Goal: Use online tool/utility: Utilize a website feature to perform a specific function

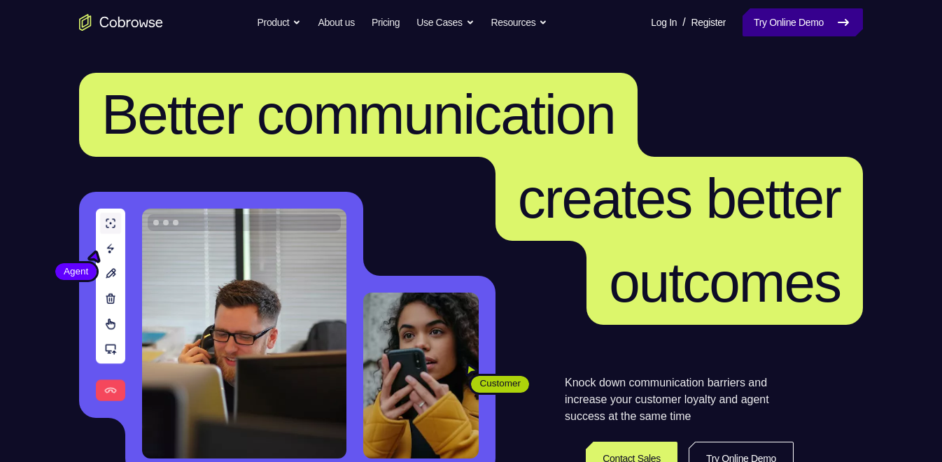
click at [755, 31] on link "Try Online Demo" at bounding box center [803, 22] width 120 height 28
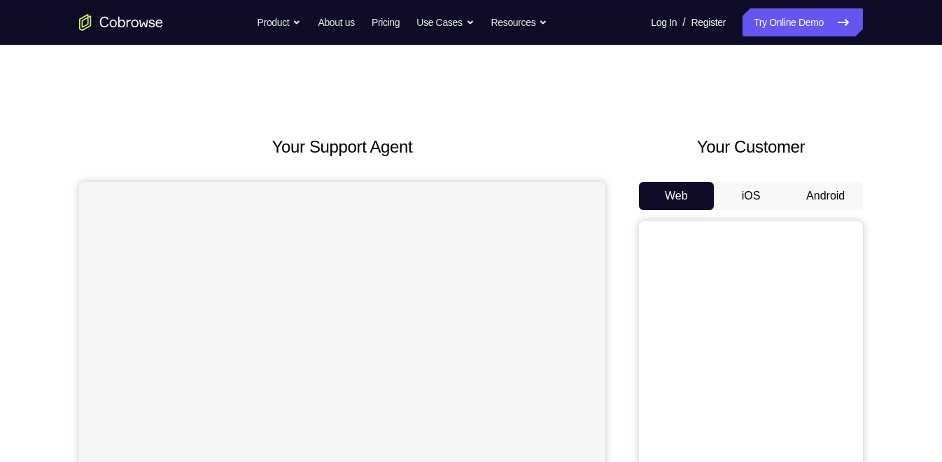
click at [825, 202] on button "Android" at bounding box center [825, 196] width 75 height 28
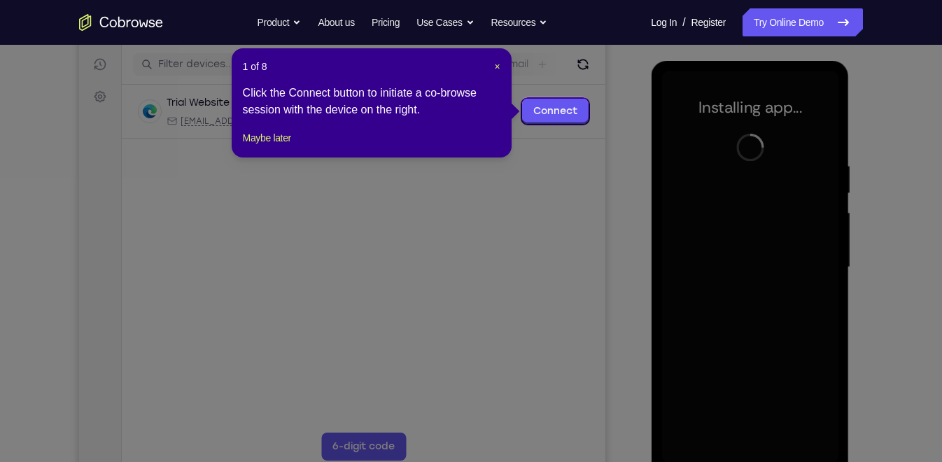
scroll to position [172, 0]
click at [498, 68] on span "×" at bounding box center [497, 65] width 6 height 11
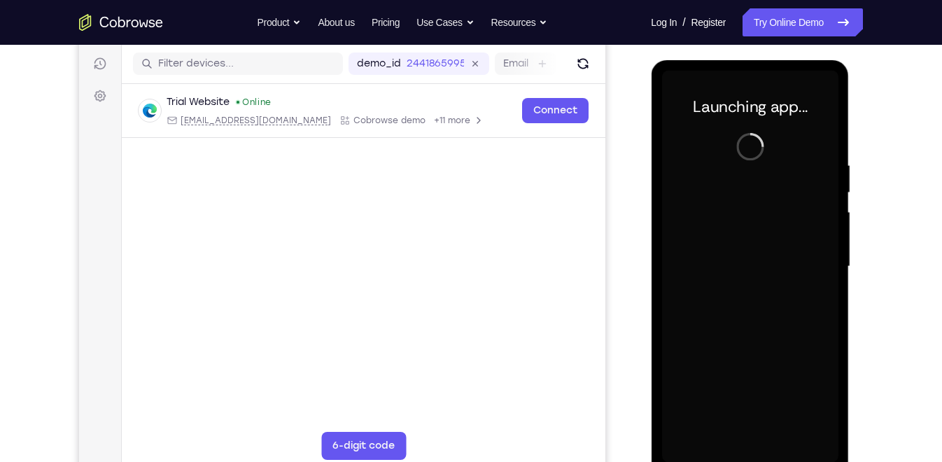
scroll to position [183, 0]
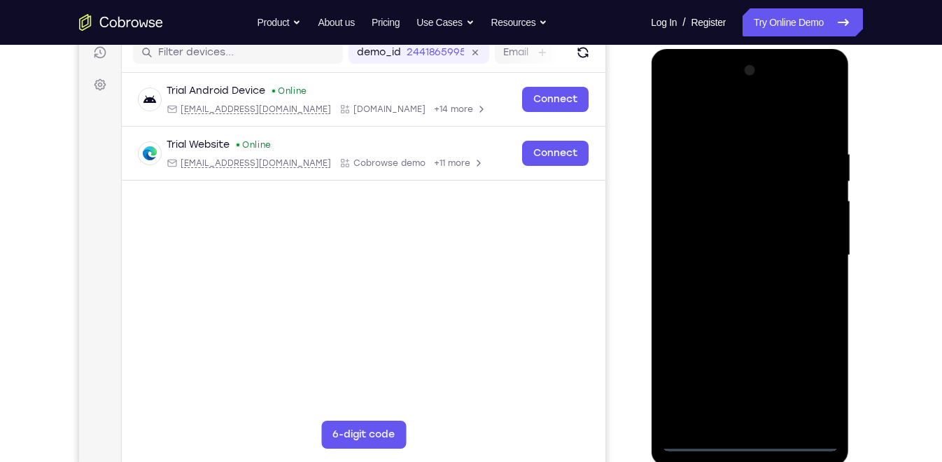
click at [753, 437] on div at bounding box center [750, 256] width 176 height 392
click at [795, 384] on div at bounding box center [750, 256] width 176 height 392
click at [807, 379] on div at bounding box center [750, 256] width 176 height 392
click at [709, 121] on div at bounding box center [750, 256] width 176 height 392
click at [806, 251] on div at bounding box center [750, 256] width 176 height 392
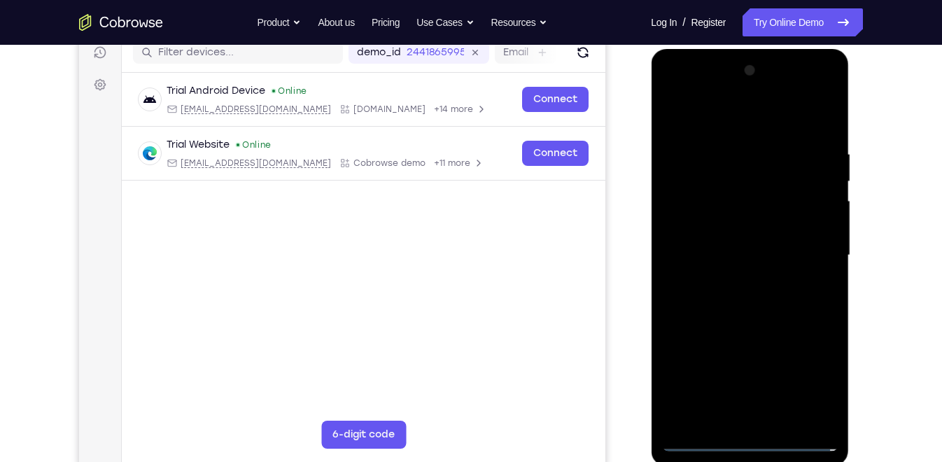
click at [737, 281] on div at bounding box center [750, 256] width 176 height 392
click at [714, 242] on div at bounding box center [750, 256] width 176 height 392
click at [712, 231] on div at bounding box center [750, 256] width 176 height 392
click at [715, 255] on div at bounding box center [750, 256] width 176 height 392
click at [723, 306] on div at bounding box center [750, 256] width 176 height 392
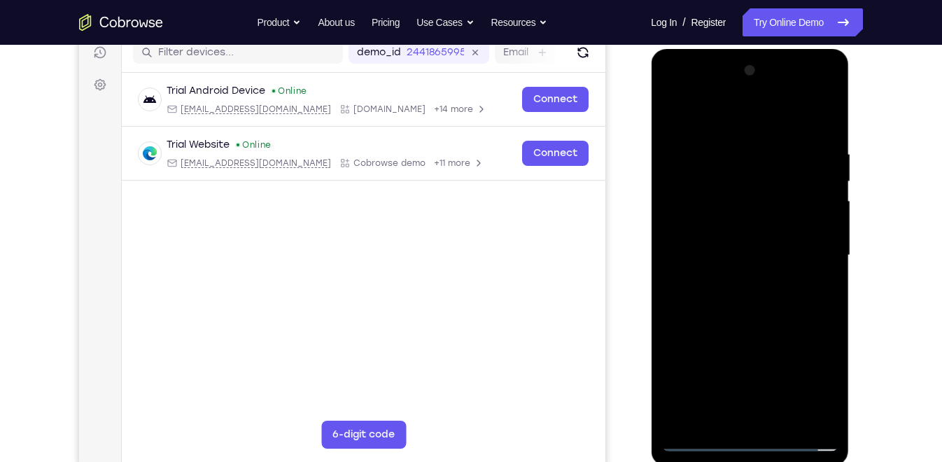
click at [723, 300] on div at bounding box center [750, 256] width 176 height 392
click at [725, 297] on div at bounding box center [750, 256] width 176 height 392
drag, startPoint x: 725, startPoint y: 298, endPoint x: 745, endPoint y: 293, distance: 20.2
click at [745, 293] on div at bounding box center [750, 256] width 176 height 392
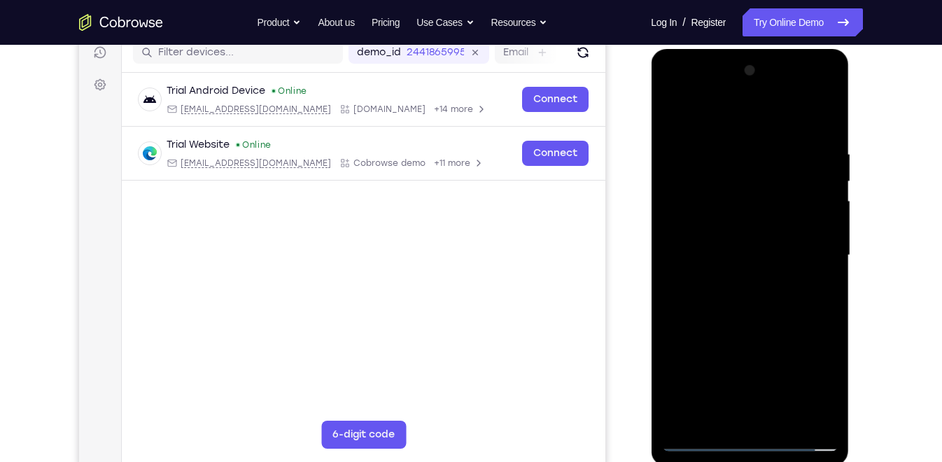
click at [745, 293] on div at bounding box center [750, 256] width 176 height 392
click at [753, 296] on div at bounding box center [750, 256] width 176 height 392
click at [756, 293] on div at bounding box center [750, 256] width 176 height 392
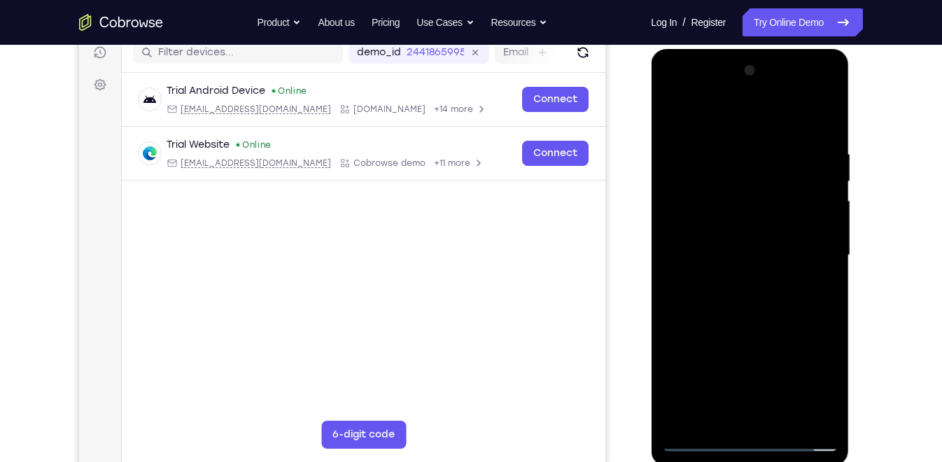
click at [756, 293] on div at bounding box center [750, 256] width 176 height 392
click at [671, 92] on div at bounding box center [750, 256] width 176 height 392
click at [729, 216] on div at bounding box center [750, 256] width 176 height 392
click at [709, 243] on div at bounding box center [750, 256] width 176 height 392
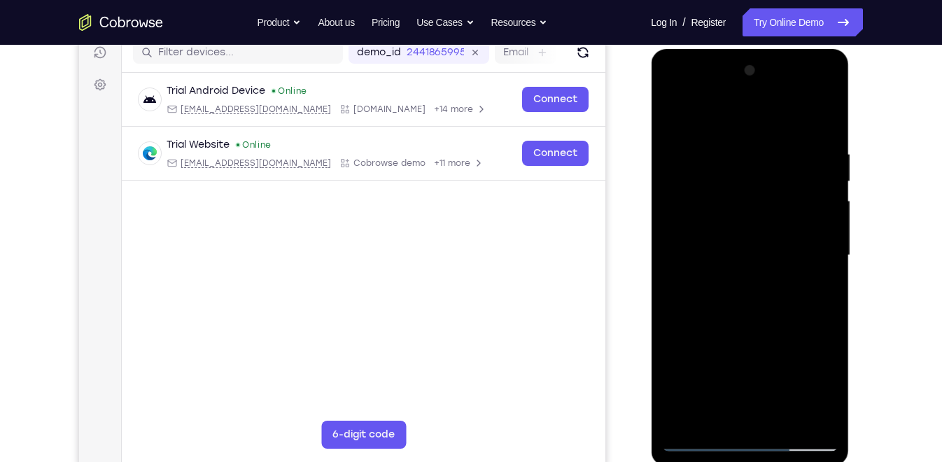
click at [709, 243] on div at bounding box center [750, 256] width 176 height 392
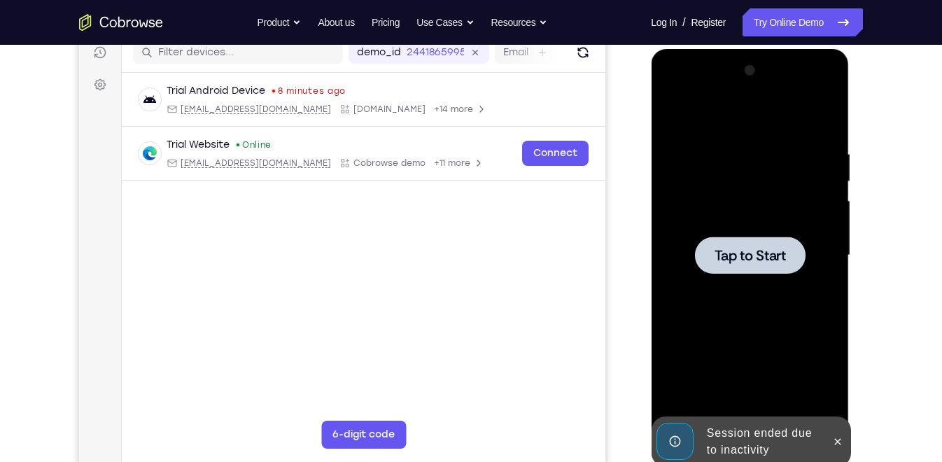
click at [728, 259] on span "Tap to Start" at bounding box center [749, 256] width 71 height 14
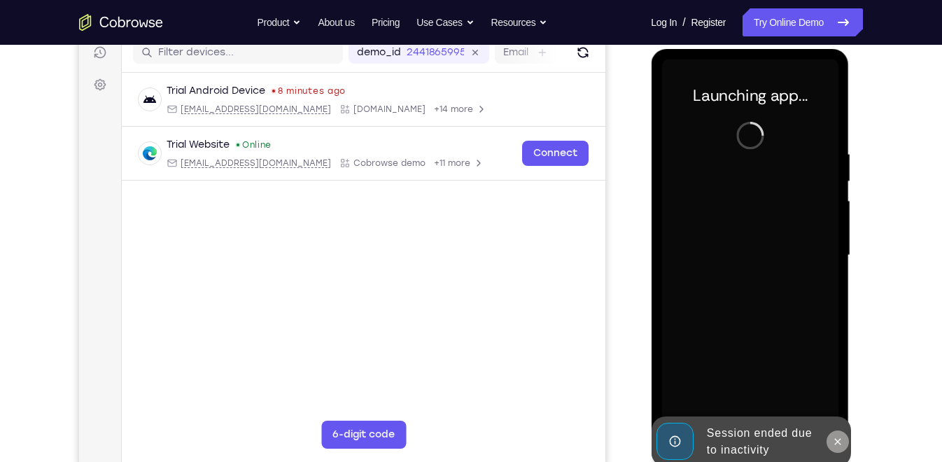
click at [837, 447] on button at bounding box center [837, 442] width 22 height 22
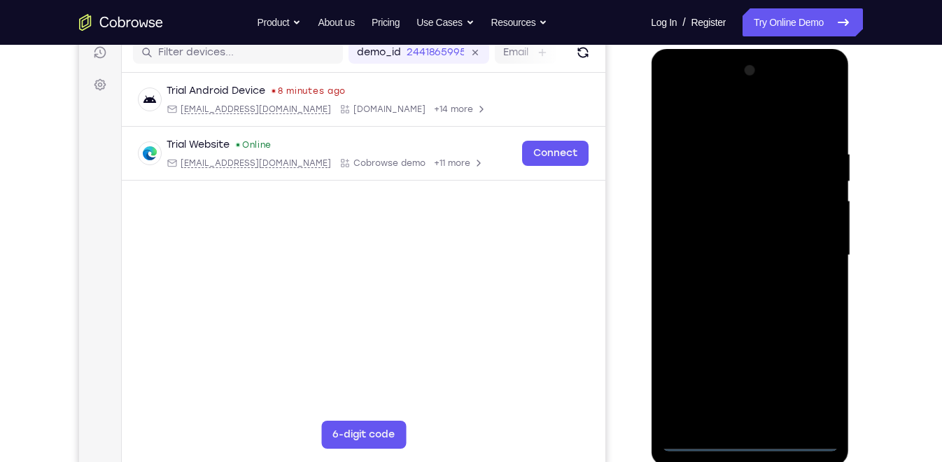
click at [760, 441] on div at bounding box center [750, 256] width 176 height 392
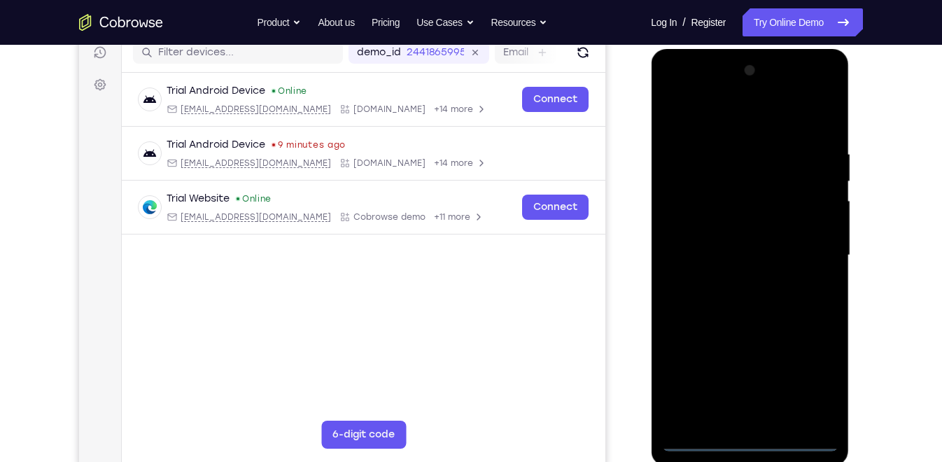
click at [806, 384] on div at bounding box center [750, 256] width 176 height 392
click at [725, 124] on div at bounding box center [750, 256] width 176 height 392
click at [690, 215] on div at bounding box center [750, 256] width 176 height 392
click at [710, 258] on div at bounding box center [750, 256] width 176 height 392
click at [710, 241] on div at bounding box center [750, 256] width 176 height 392
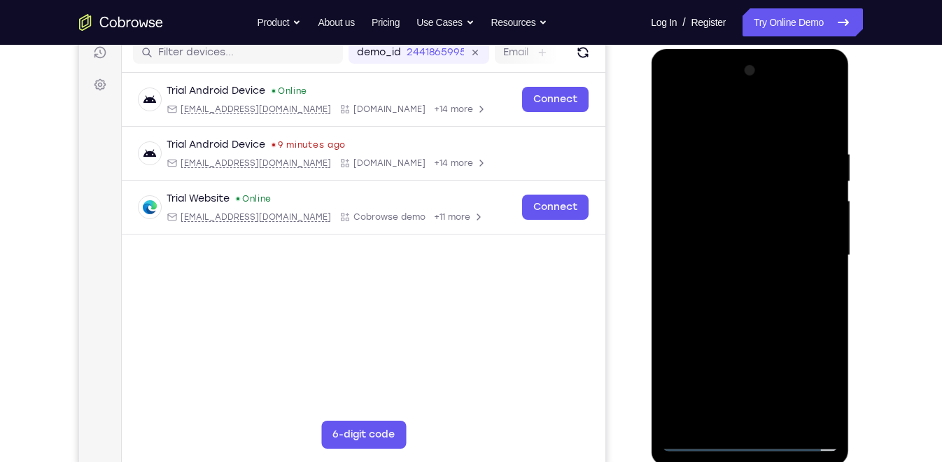
click at [712, 272] on div at bounding box center [750, 256] width 176 height 392
click at [734, 288] on div at bounding box center [750, 256] width 176 height 392
click at [821, 243] on div at bounding box center [750, 256] width 176 height 392
click at [723, 213] on div at bounding box center [750, 256] width 176 height 392
click at [734, 267] on div at bounding box center [750, 256] width 176 height 392
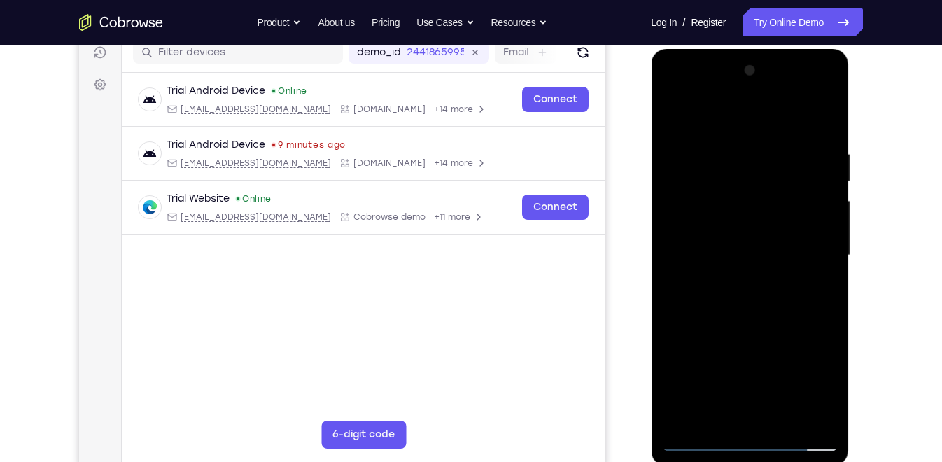
click at [727, 315] on div at bounding box center [750, 256] width 176 height 392
click at [718, 419] on div at bounding box center [750, 256] width 176 height 392
click at [797, 126] on div at bounding box center [750, 256] width 176 height 392
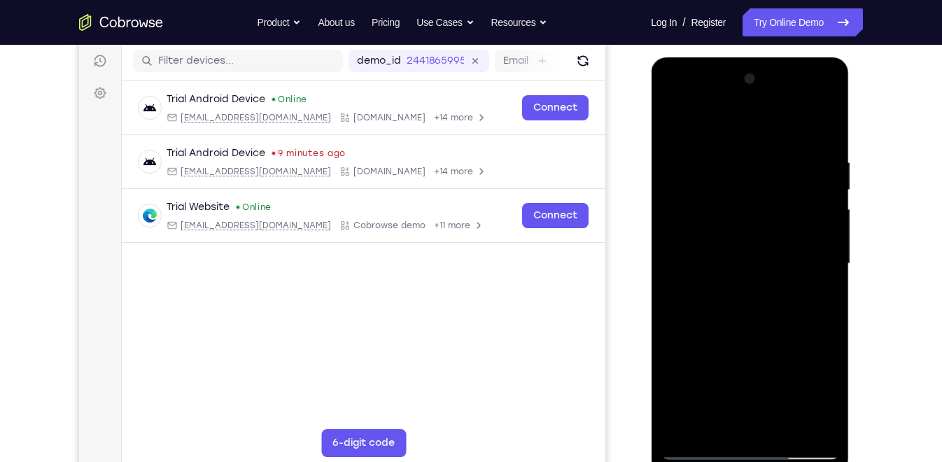
scroll to position [174, 0]
click at [675, 121] on div at bounding box center [750, 265] width 176 height 392
drag, startPoint x: 754, startPoint y: 327, endPoint x: 799, endPoint y: 294, distance: 55.6
click at [799, 294] on div at bounding box center [750, 265] width 176 height 392
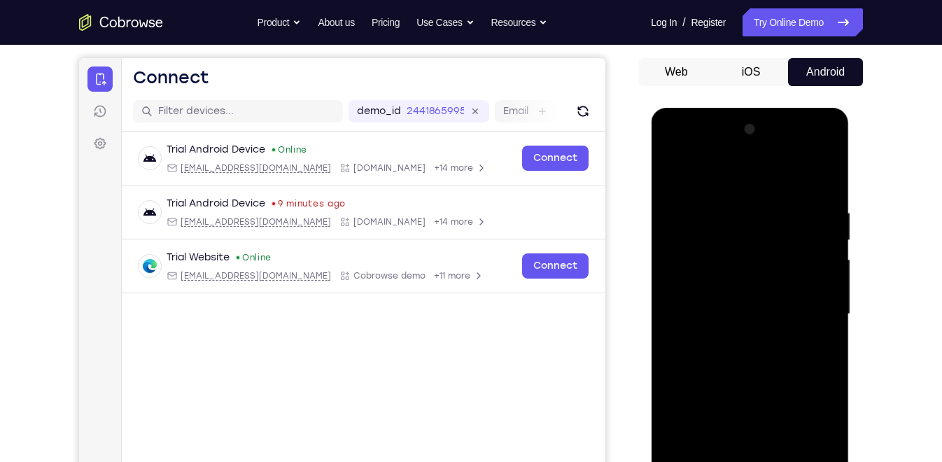
scroll to position [123, 0]
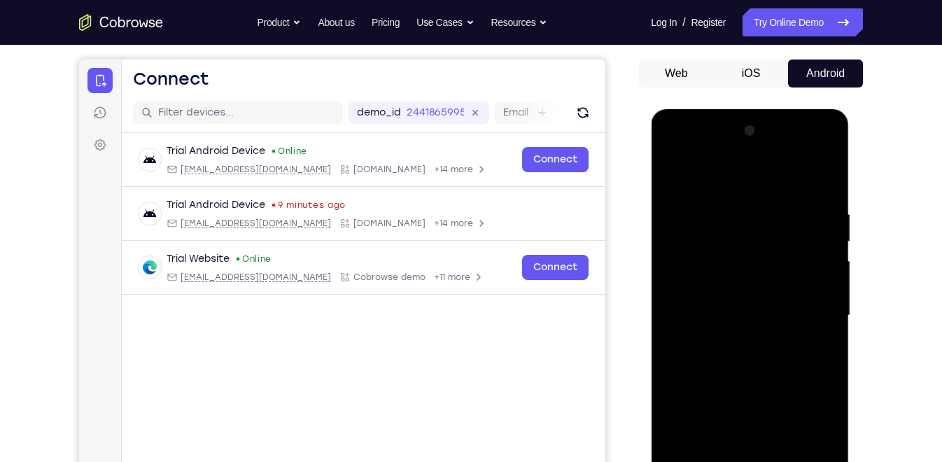
click at [669, 176] on div at bounding box center [750, 316] width 176 height 392
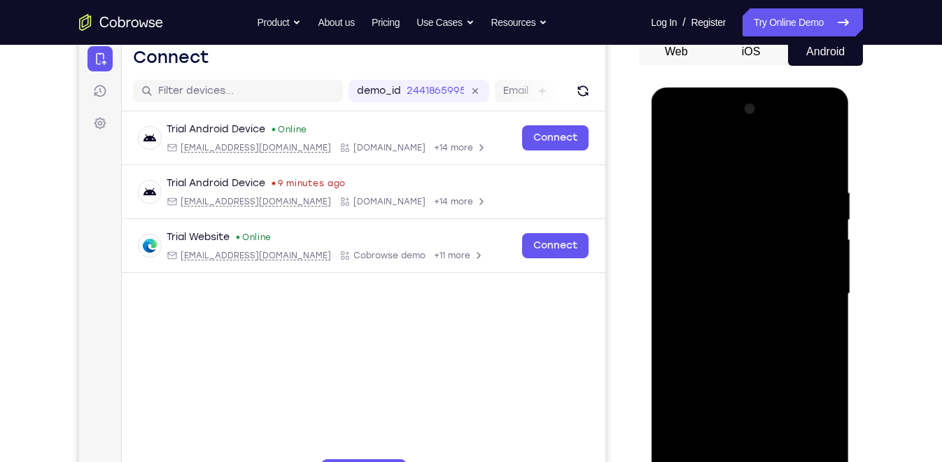
scroll to position [141, 0]
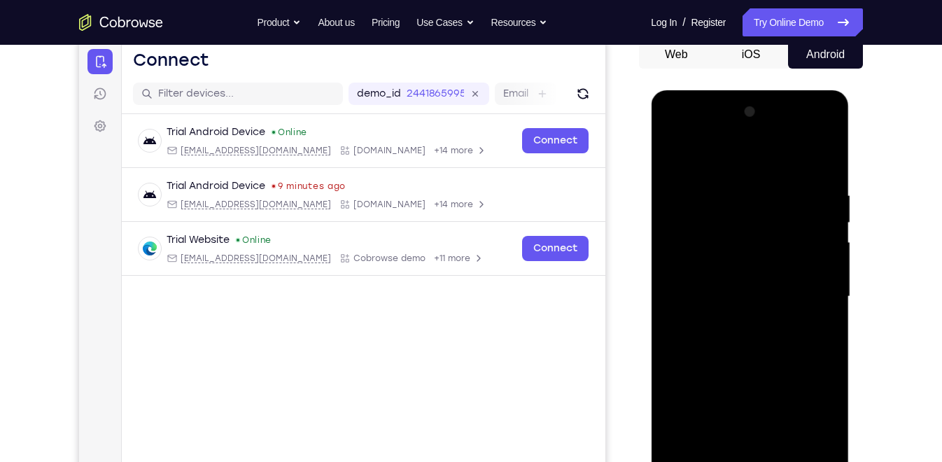
click at [673, 148] on div at bounding box center [750, 297] width 176 height 392
click at [672, 153] on div at bounding box center [750, 297] width 176 height 392
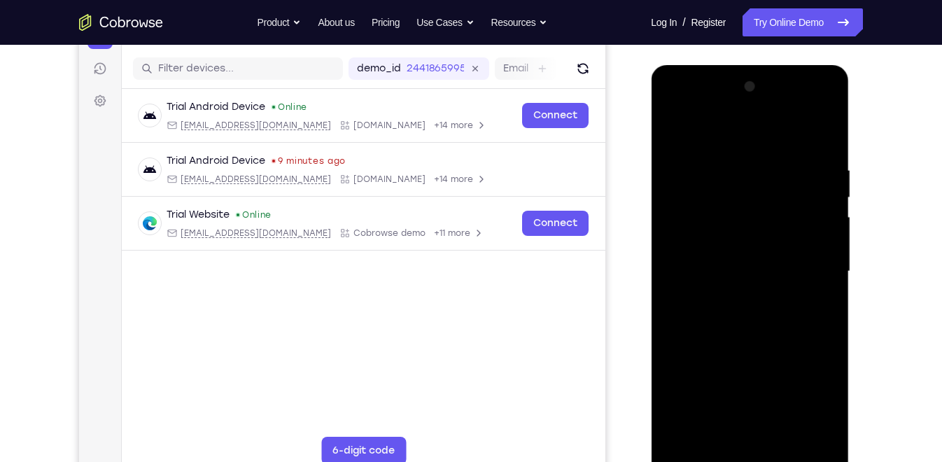
scroll to position [167, 0]
click at [750, 239] on div at bounding box center [750, 271] width 176 height 392
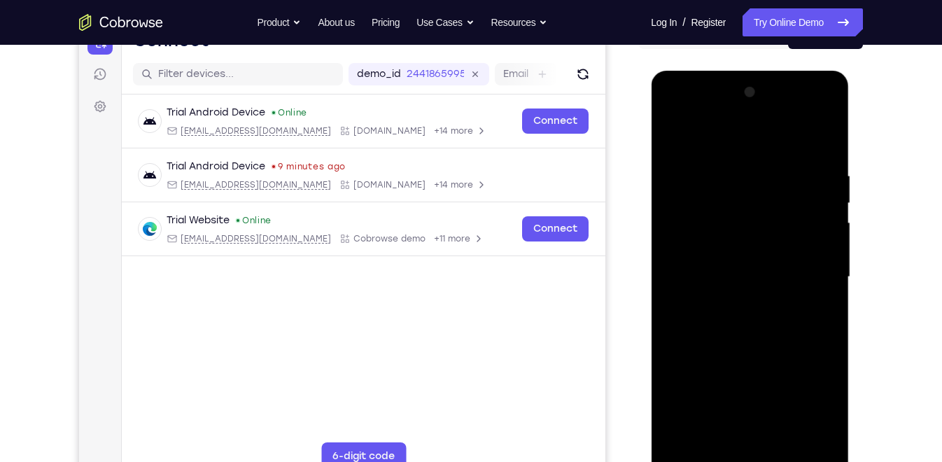
scroll to position [160, 0]
drag, startPoint x: 762, startPoint y: 367, endPoint x: 750, endPoint y: 314, distance: 53.7
click at [750, 314] on div at bounding box center [750, 278] width 176 height 392
drag, startPoint x: 779, startPoint y: 353, endPoint x: 770, endPoint y: 274, distance: 78.9
click at [770, 274] on div at bounding box center [750, 278] width 176 height 392
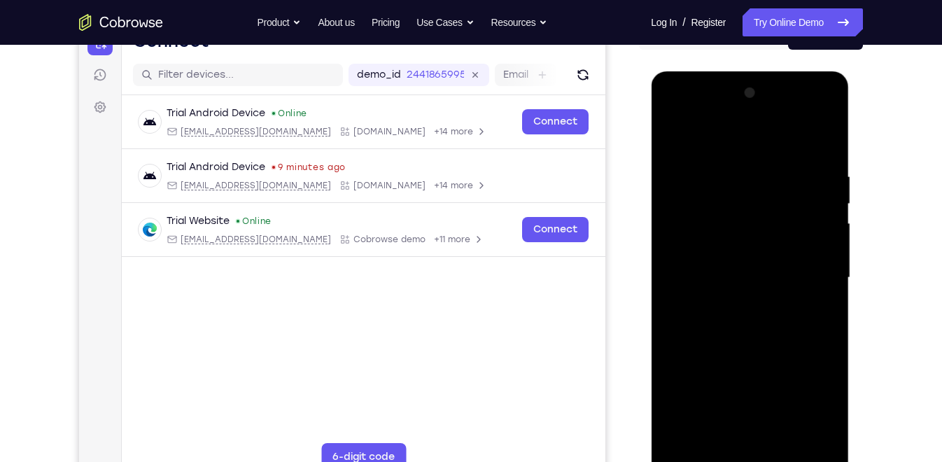
drag, startPoint x: 778, startPoint y: 333, endPoint x: 768, endPoint y: 253, distance: 81.2
click at [768, 253] on div at bounding box center [750, 278] width 176 height 392
drag, startPoint x: 787, startPoint y: 368, endPoint x: 764, endPoint y: 188, distance: 181.4
click at [764, 188] on div at bounding box center [750, 278] width 176 height 392
drag, startPoint x: 779, startPoint y: 309, endPoint x: 763, endPoint y: 195, distance: 115.2
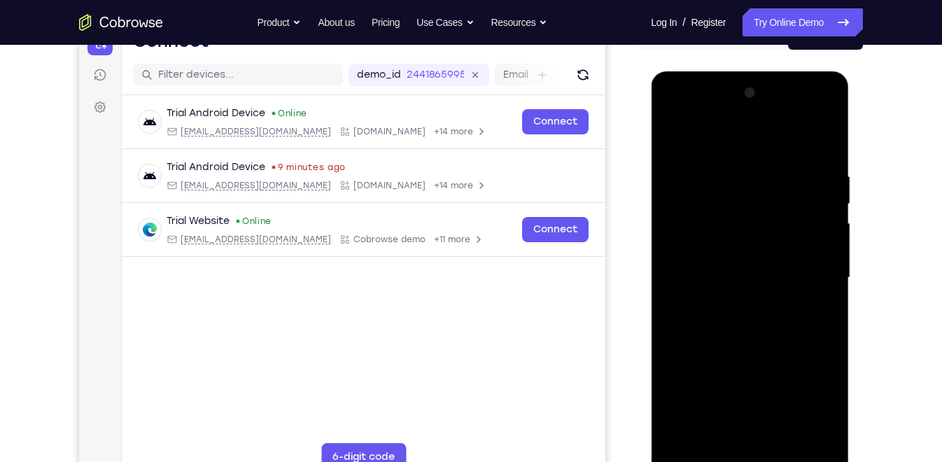
click at [763, 195] on div at bounding box center [750, 278] width 176 height 392
drag, startPoint x: 757, startPoint y: 305, endPoint x: 739, endPoint y: 173, distance: 133.6
click at [739, 173] on div at bounding box center [750, 278] width 176 height 392
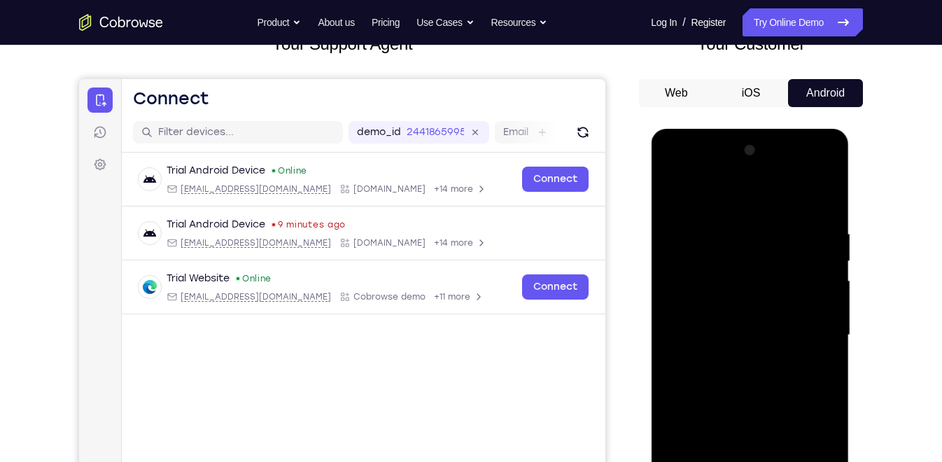
scroll to position [74, 0]
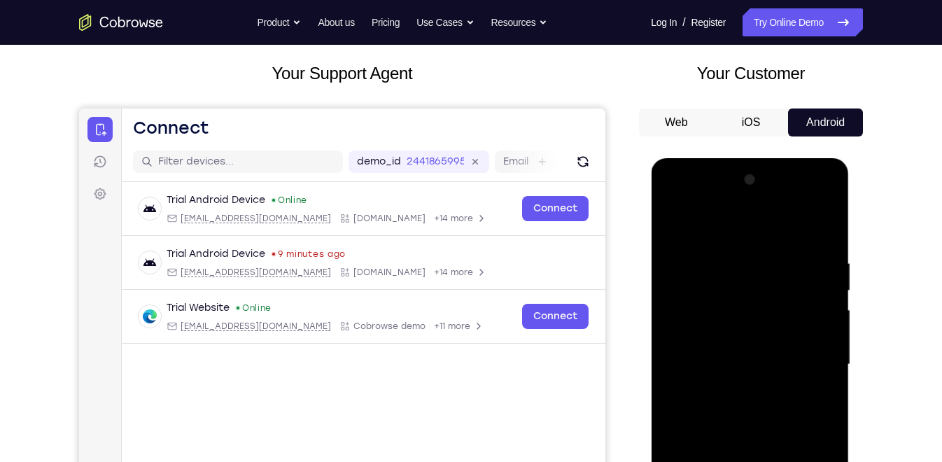
click at [671, 222] on div at bounding box center [750, 365] width 176 height 392
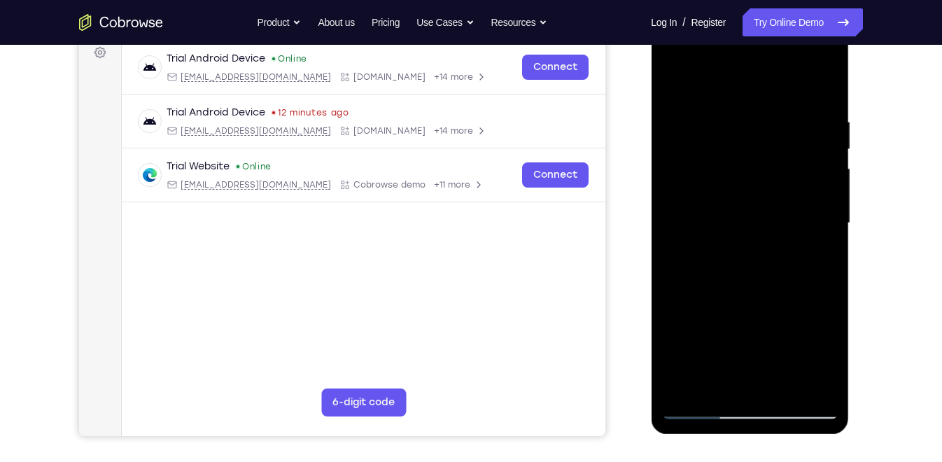
scroll to position [216, 0]
click at [697, 400] on div at bounding box center [750, 223] width 176 height 392
click at [690, 109] on div at bounding box center [750, 223] width 176 height 392
click at [732, 200] on div at bounding box center [750, 223] width 176 height 392
click at [827, 230] on div at bounding box center [750, 223] width 176 height 392
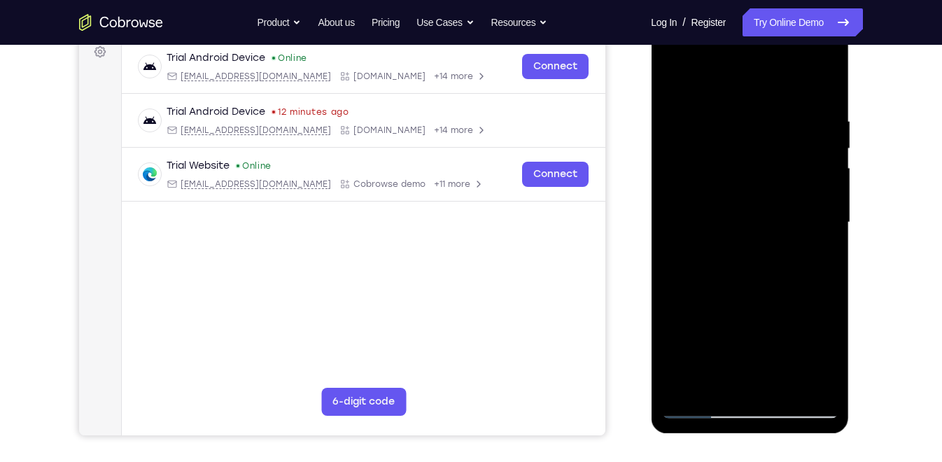
click at [827, 230] on div at bounding box center [750, 223] width 176 height 392
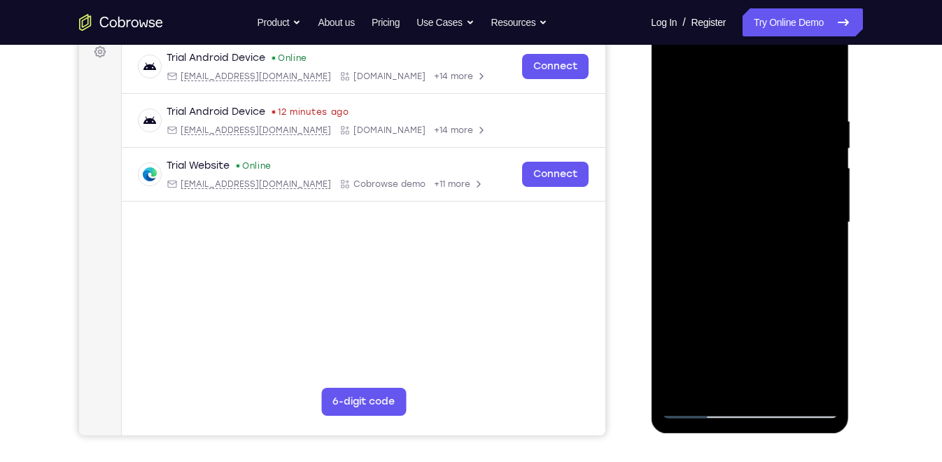
click at [825, 78] on div at bounding box center [750, 223] width 176 height 392
click at [830, 93] on div at bounding box center [750, 223] width 176 height 392
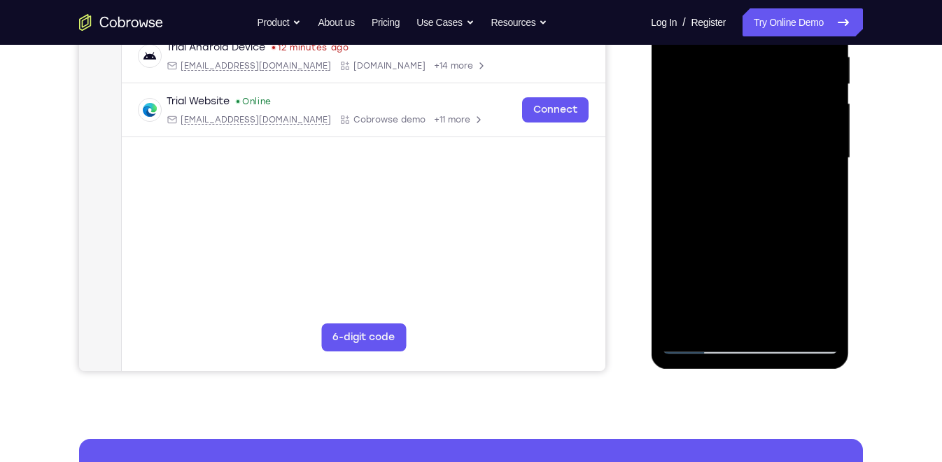
scroll to position [284, 0]
